Goal: Navigation & Orientation: Find specific page/section

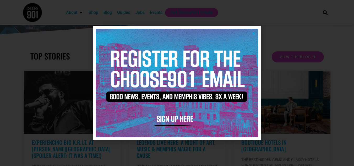
click at [179, 16] on div at bounding box center [177, 83] width 354 height 166
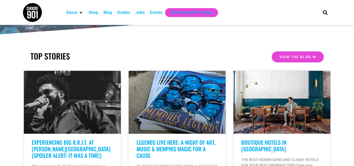
click at [154, 15] on div "Events" at bounding box center [156, 12] width 13 height 6
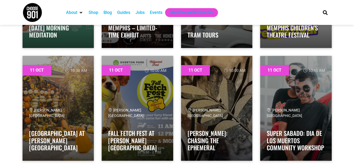
scroll to position [3318, 0]
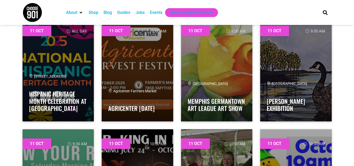
scroll to position [3123, 0]
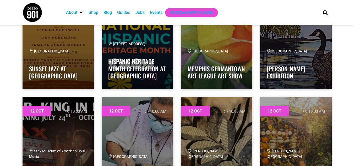
scroll to position [4280, 0]
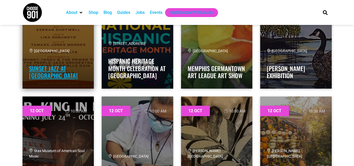
drag, startPoint x: 64, startPoint y: 50, endPoint x: 36, endPoint y: 74, distance: 36.7
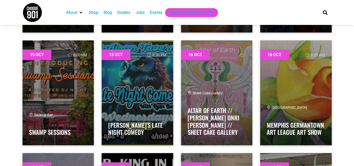
scroll to position [5793, 0]
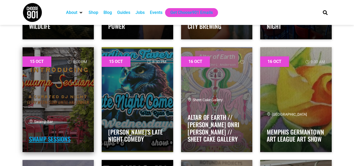
drag, startPoint x: 47, startPoint y: 133, endPoint x: 42, endPoint y: 137, distance: 6.9
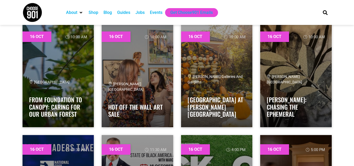
scroll to position [6044, 0]
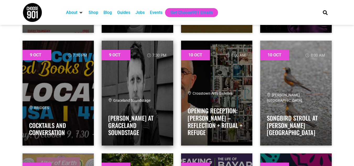
scroll to position [2083, 0]
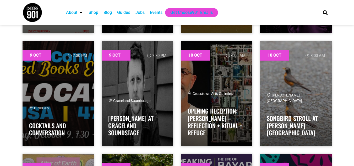
click at [139, 11] on div "Jobs" at bounding box center [139, 12] width 9 height 6
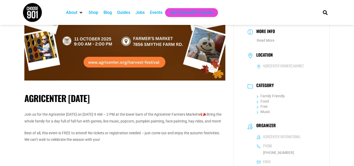
scroll to position [66, 0]
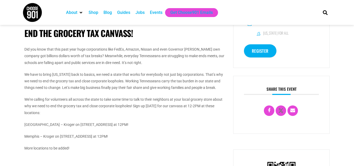
scroll to position [178, 0]
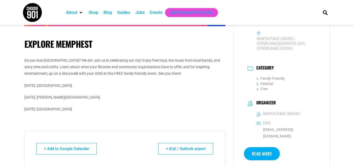
scroll to position [123, 0]
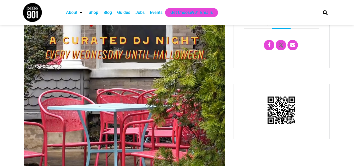
scroll to position [135, 0]
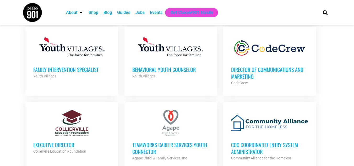
scroll to position [361, 0]
